Goal: Navigation & Orientation: Find specific page/section

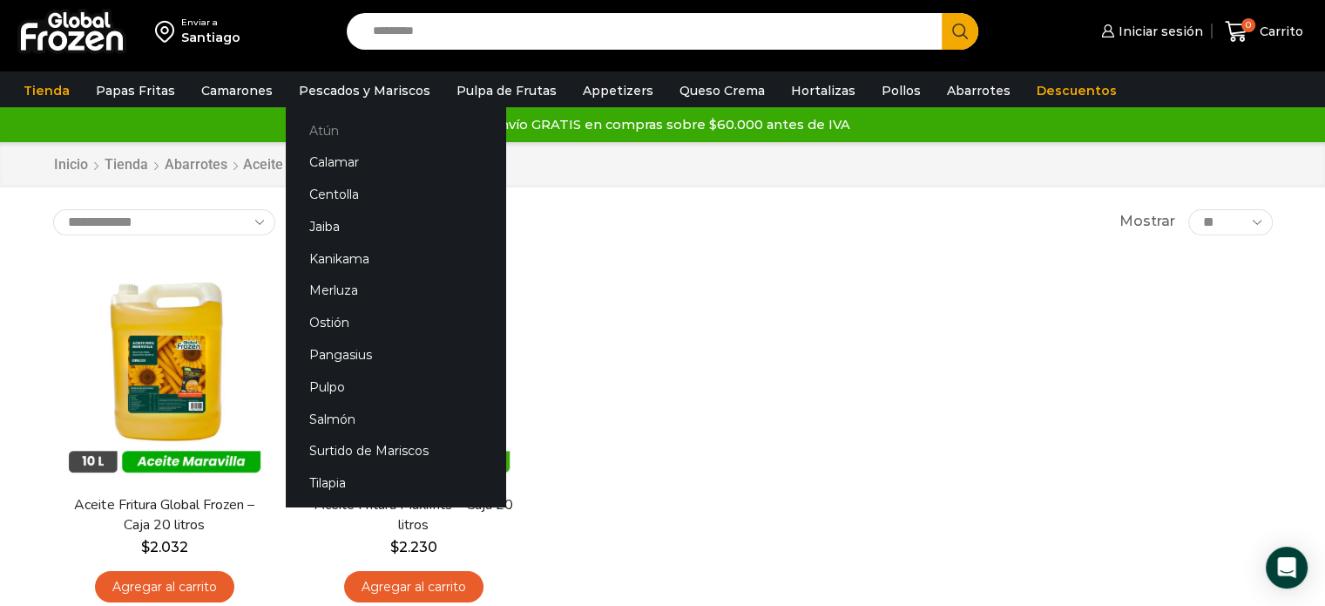
click at [328, 126] on link "Atún" at bounding box center [396, 130] width 220 height 32
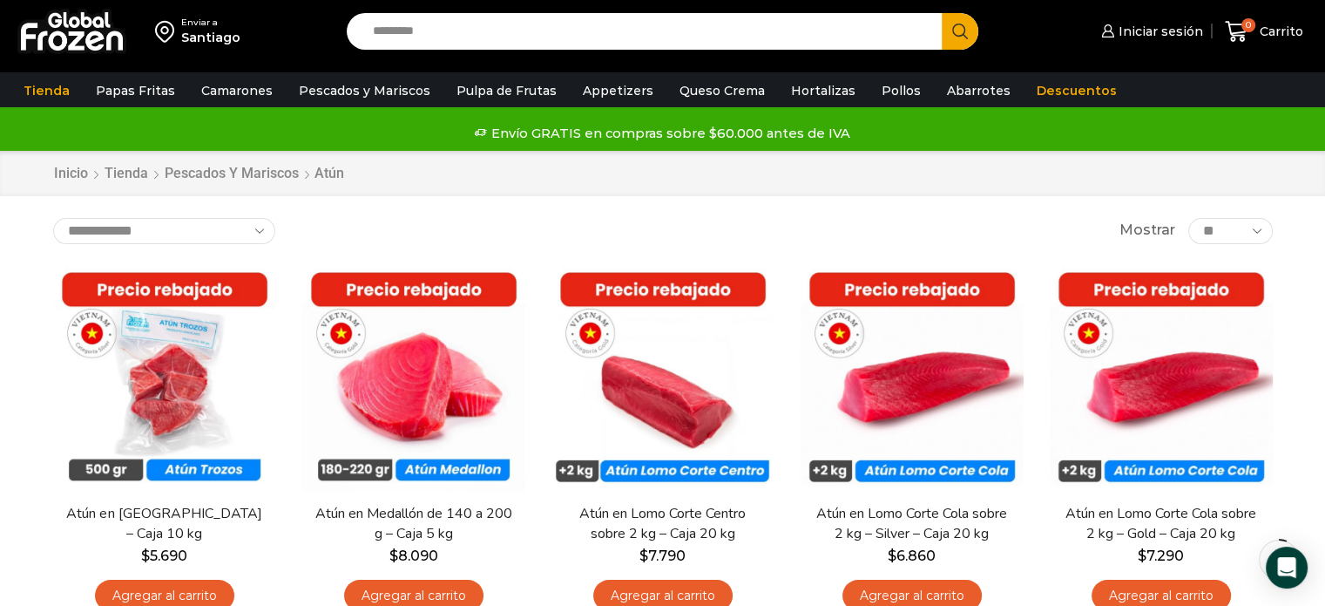
scroll to position [87, 0]
